Goal: Communication & Community: Participate in discussion

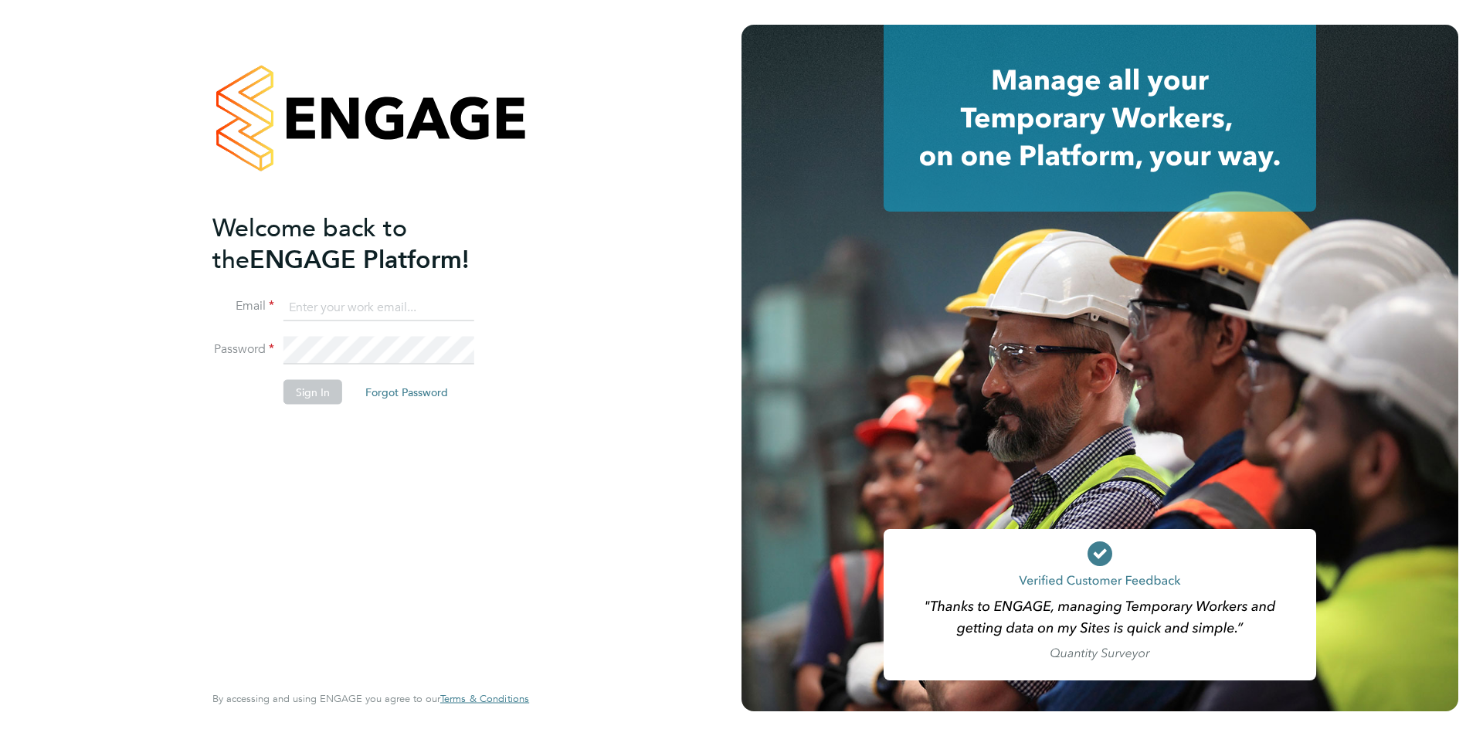
type input "[DOMAIN_NAME][EMAIL_ADDRESS][DOMAIN_NAME]"
click at [320, 368] on li "Password" at bounding box center [362, 358] width 301 height 43
click at [315, 390] on button "Sign In" at bounding box center [312, 392] width 59 height 25
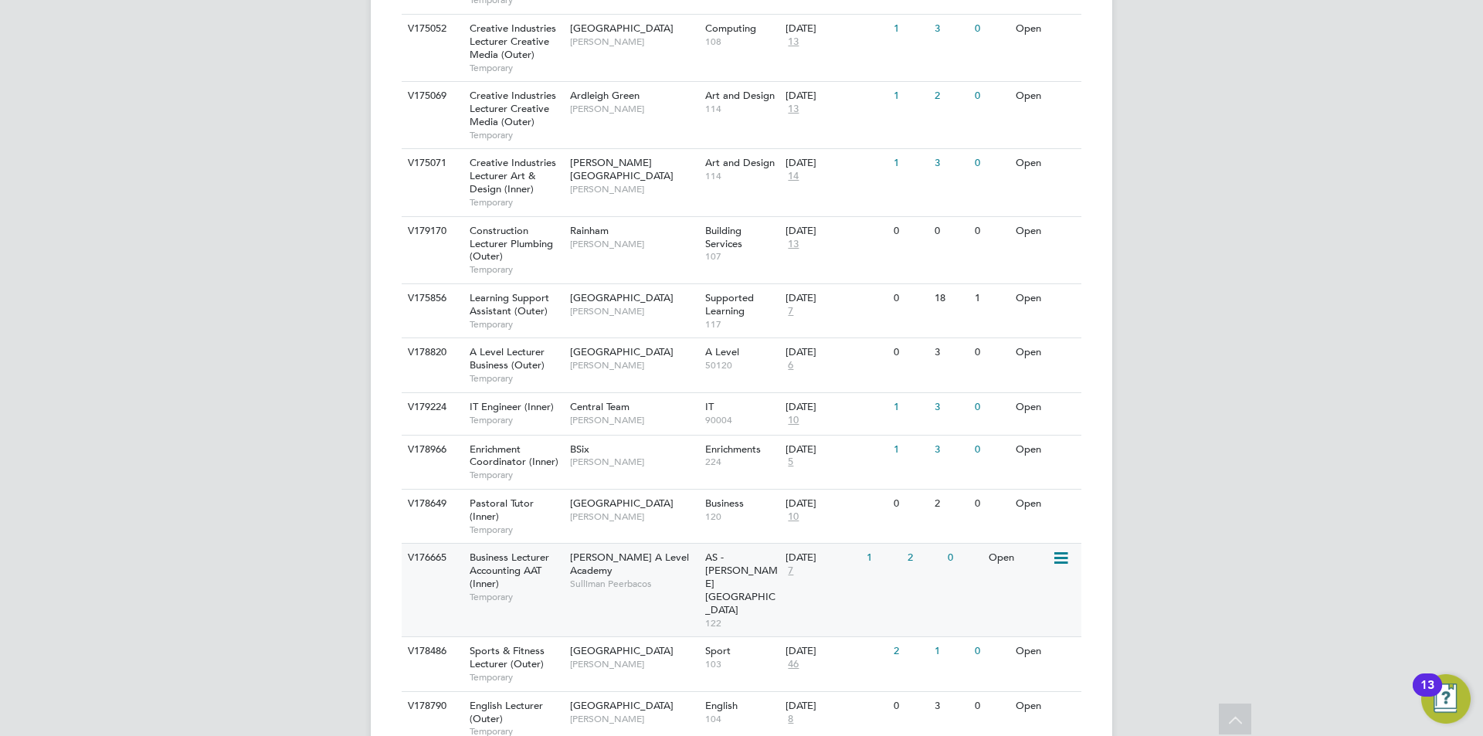
scroll to position [1539, 0]
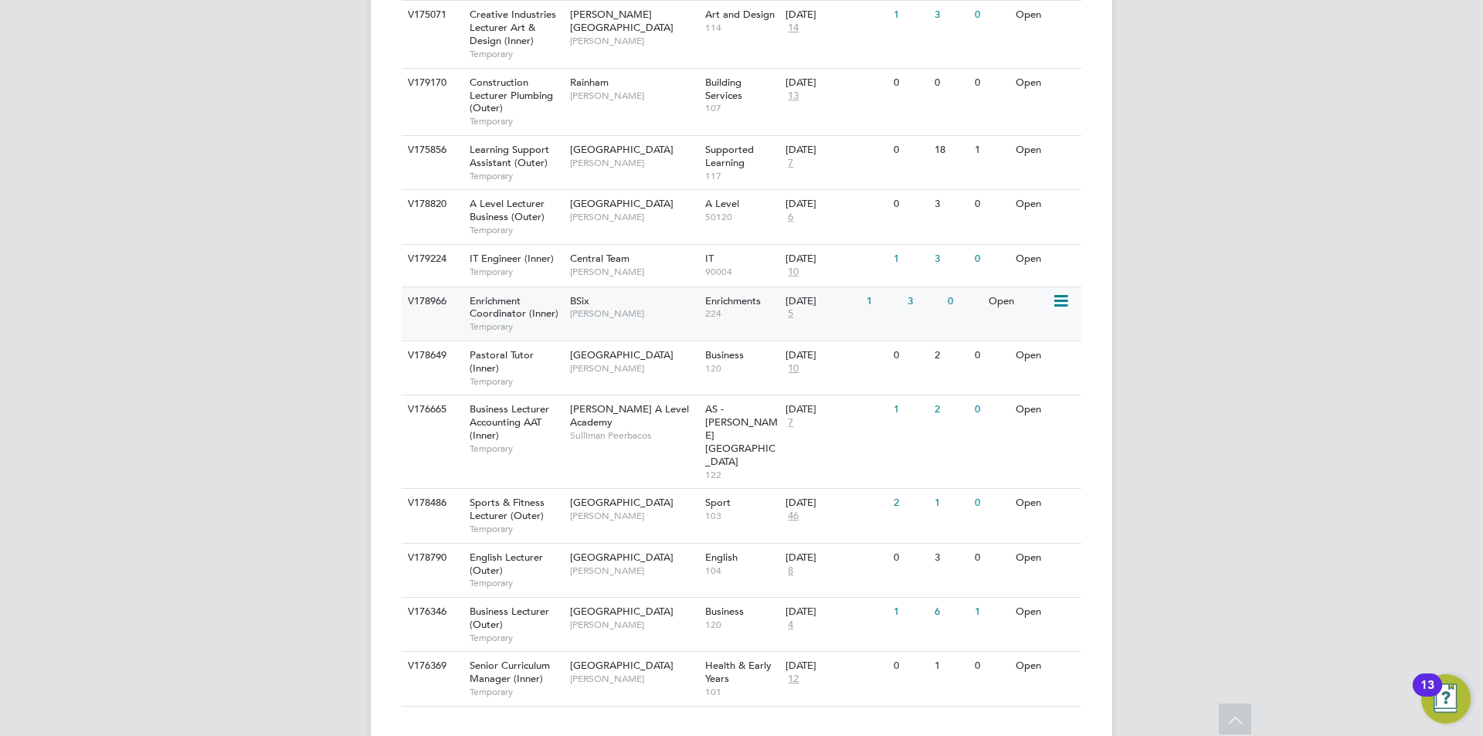
click at [665, 326] on div "BSix Emma Wood" at bounding box center [633, 307] width 135 height 40
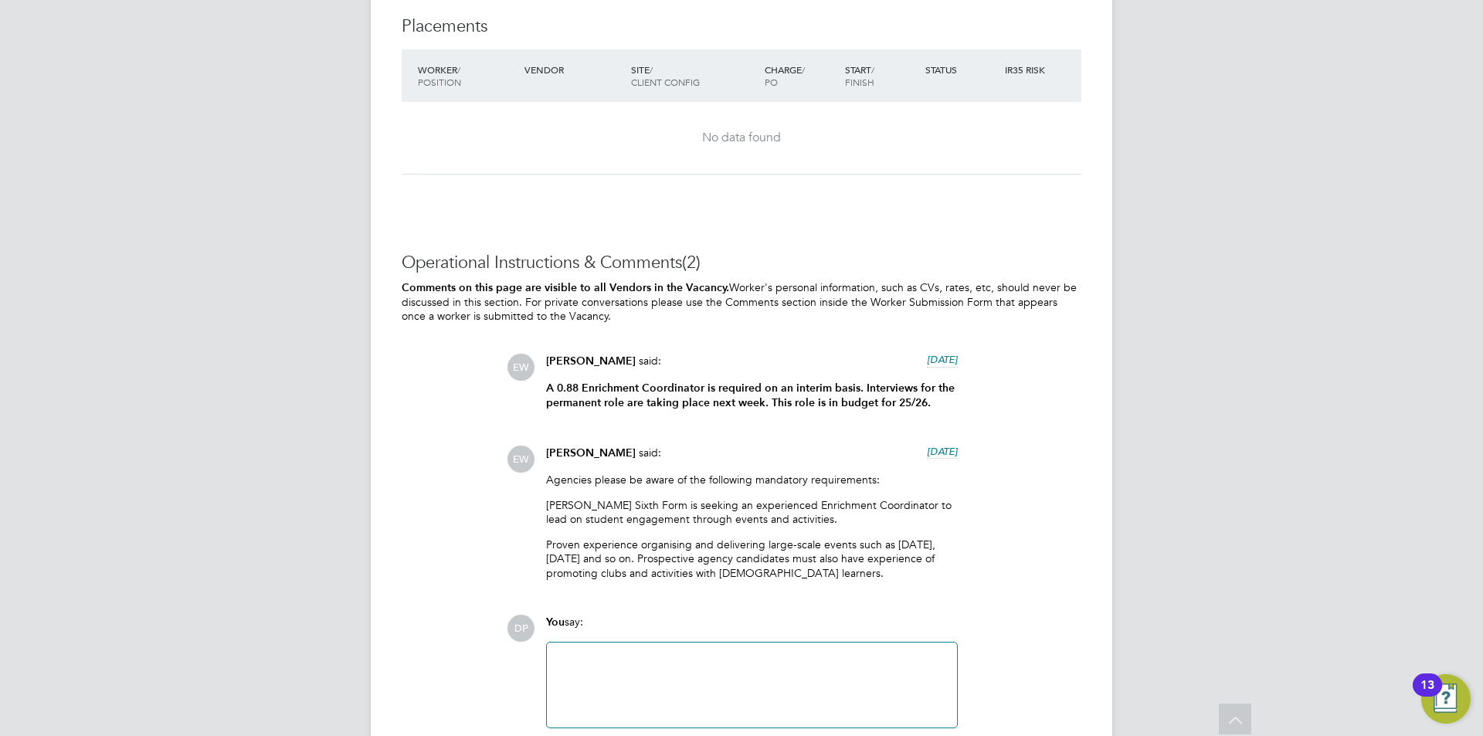
scroll to position [3767, 0]
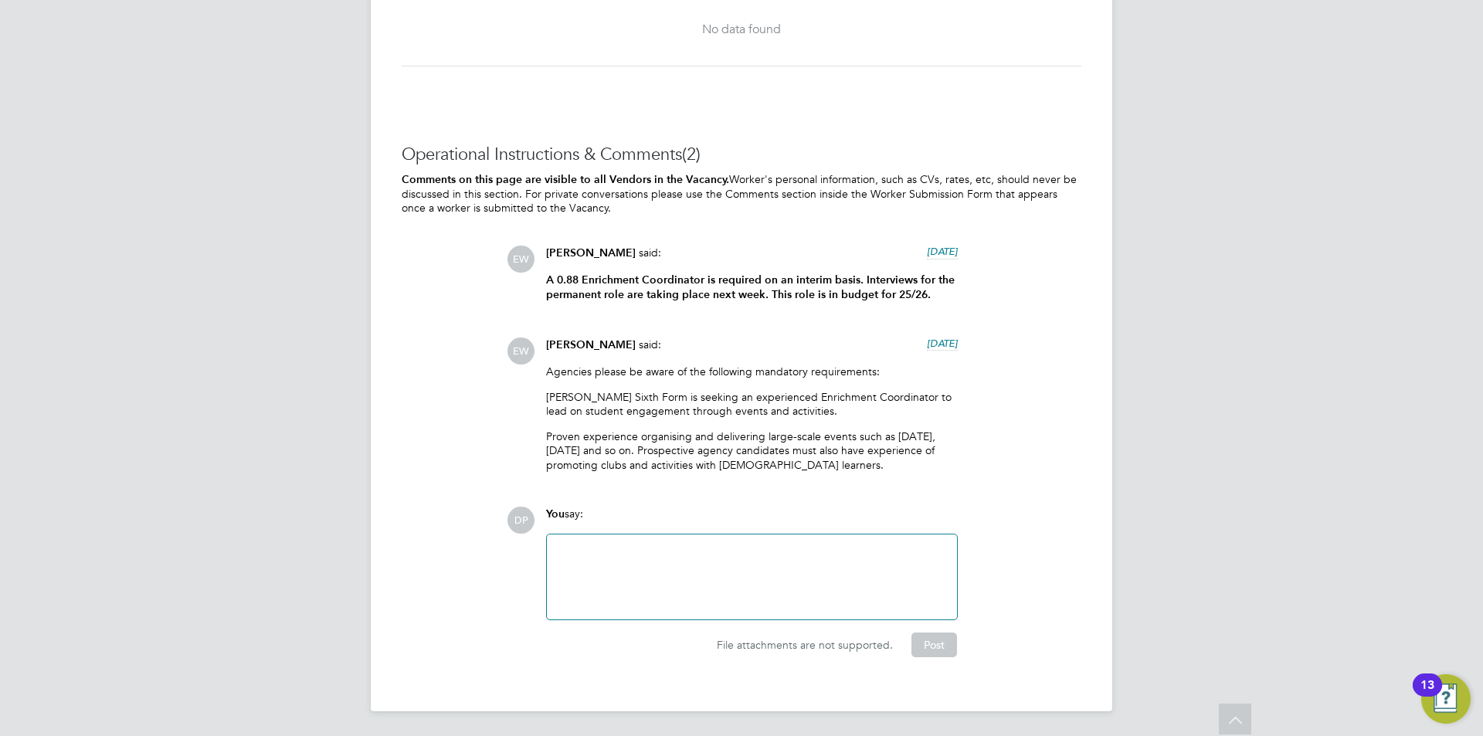
click at [705, 508] on div "You say:" at bounding box center [752, 520] width 412 height 27
click at [701, 566] on div at bounding box center [752, 577] width 392 height 66
click at [573, 344] on span "Emma Wood" at bounding box center [591, 344] width 90 height 13
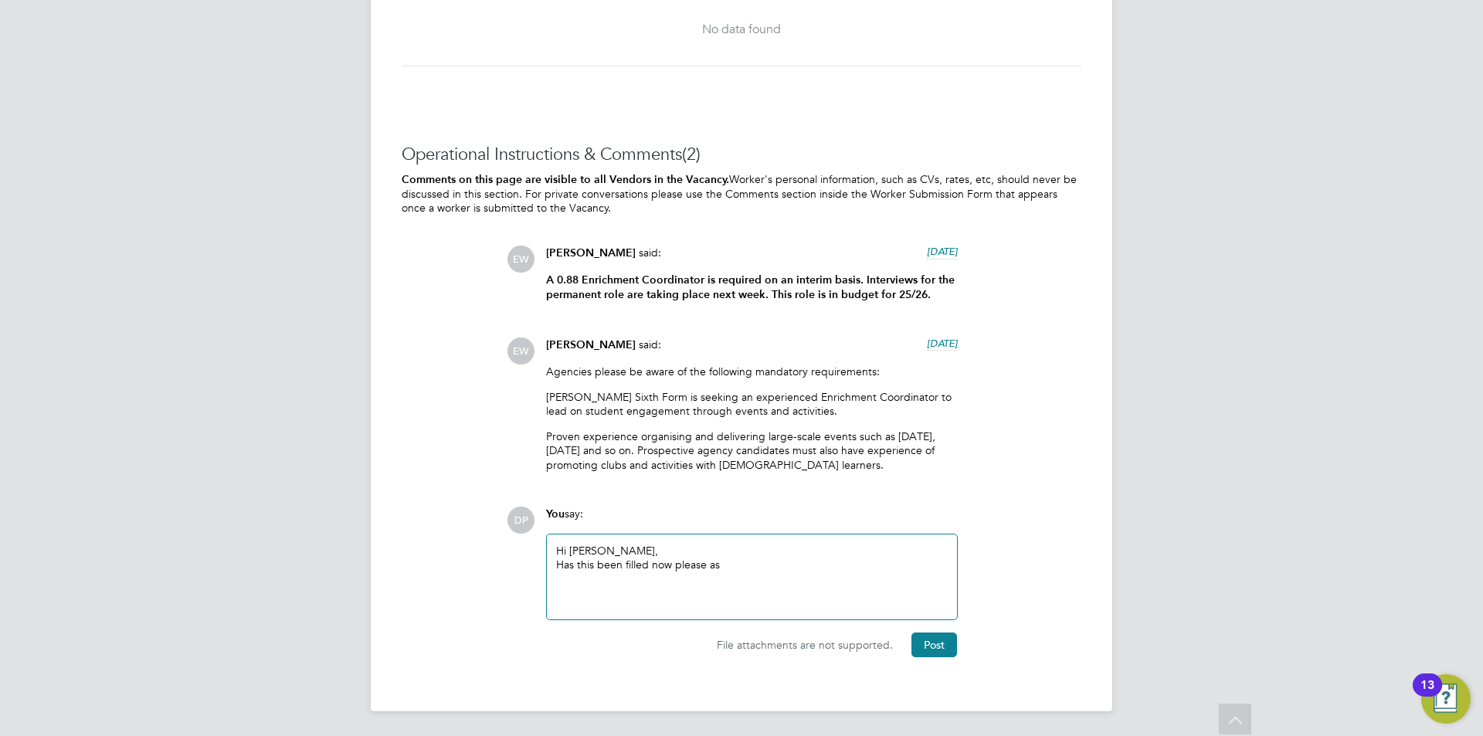
click at [528, 355] on span "EW" at bounding box center [520, 351] width 27 height 27
click at [528, 351] on span "EW" at bounding box center [520, 351] width 27 height 27
drag, startPoint x: 749, startPoint y: 589, endPoint x: 7, endPoint y: 289, distance: 800.8
